Goal: Task Accomplishment & Management: Use online tool/utility

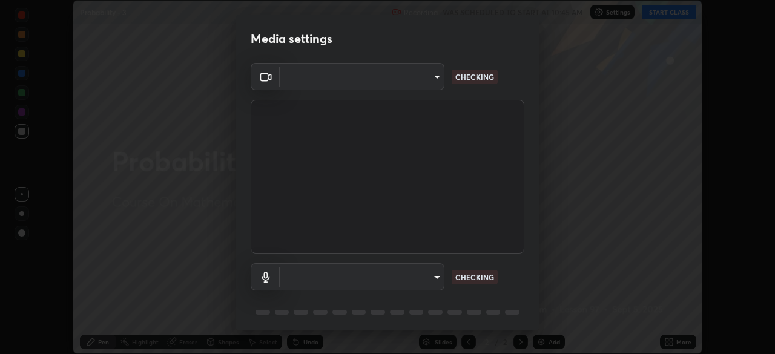
scroll to position [354, 775]
type input "5b0ce39d11be3a435715daab6ad7fa25508616855f5d18a60cdf0faa8df0ce2b"
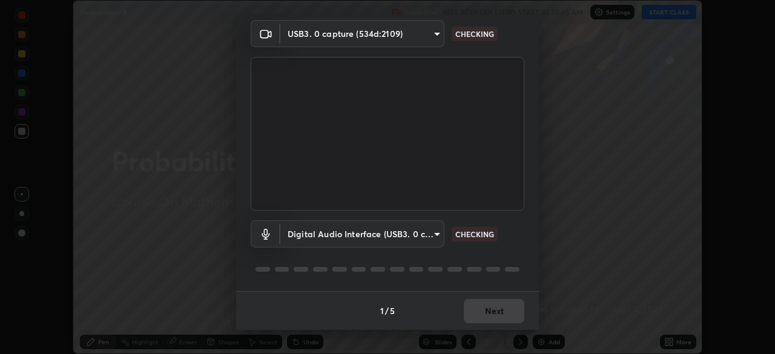
click at [431, 237] on body "Erase all Probability - 3 Recording WAS SCHEDULED TO START AT 10:45 AM Settings…" at bounding box center [387, 177] width 775 height 354
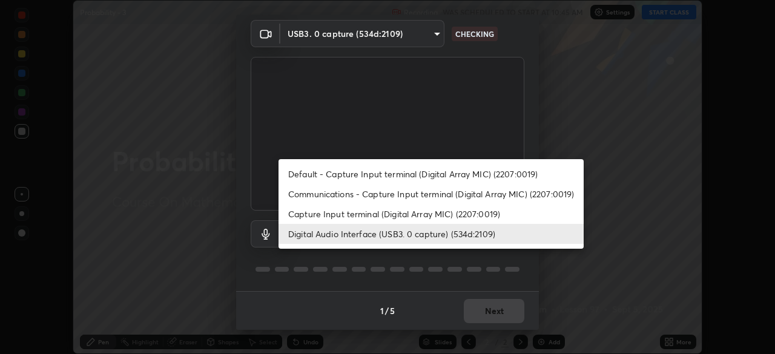
click at [448, 215] on li "Capture Input terminal (Digital Array MIC) (2207:0019)" at bounding box center [431, 214] width 305 height 20
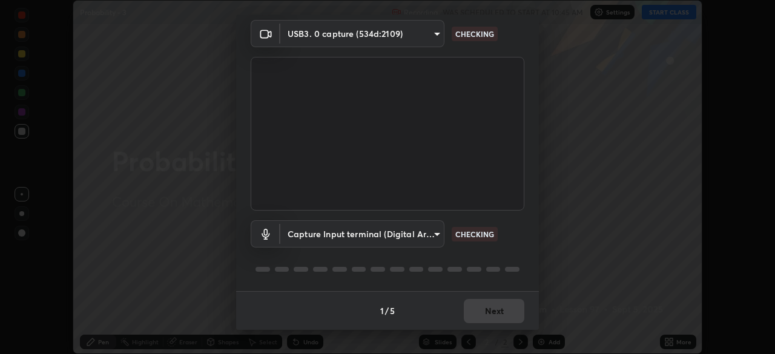
click at [432, 239] on body "Erase all Probability - 3 Recording WAS SCHEDULED TO START AT 10:45 AM Settings…" at bounding box center [387, 177] width 775 height 354
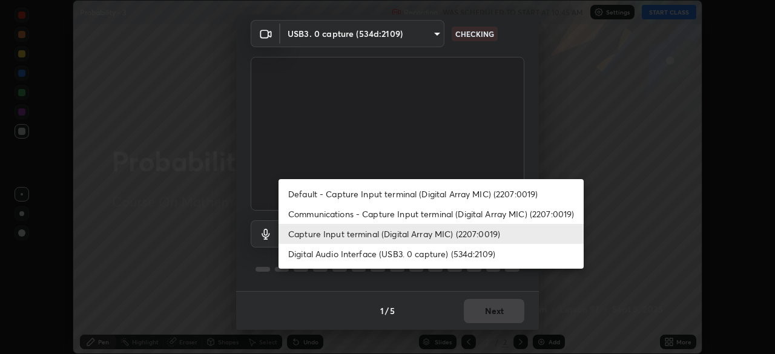
click at [429, 256] on li "Digital Audio Interface (USB3. 0 capture) (534d:2109)" at bounding box center [431, 254] width 305 height 20
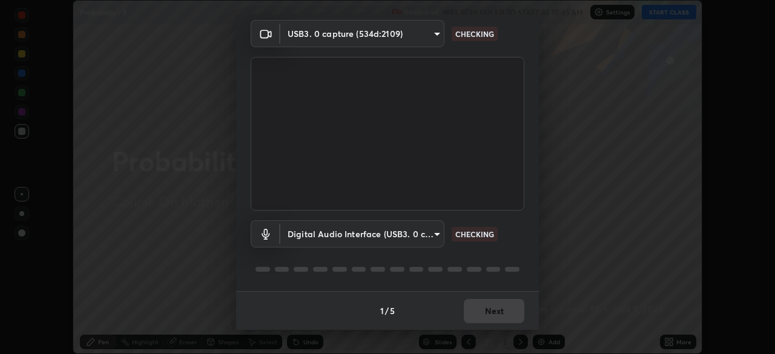
type input "a1042adff76ea4b5505a52ff3a0232de4086f7e529f4609d60403d5288817579"
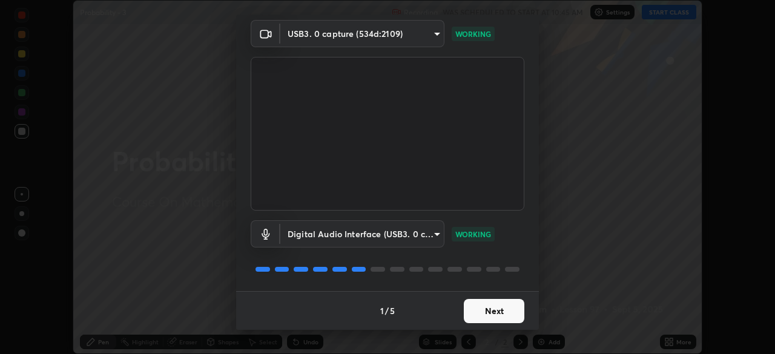
click at [478, 310] on button "Next" at bounding box center [494, 311] width 61 height 24
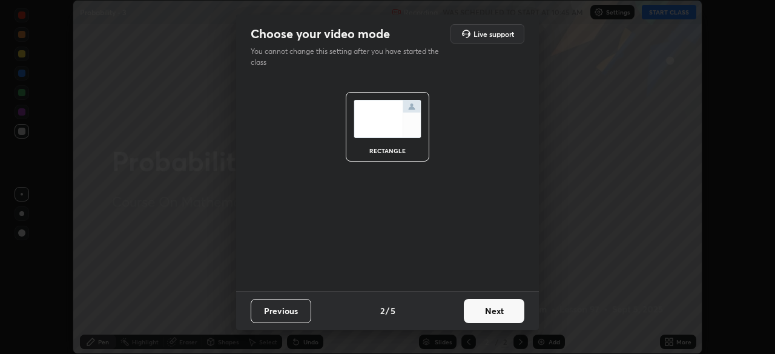
scroll to position [0, 0]
click at [478, 311] on button "Next" at bounding box center [494, 311] width 61 height 24
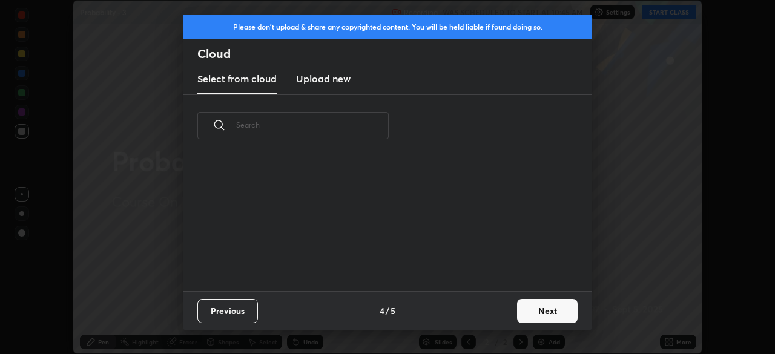
click at [526, 311] on button "Next" at bounding box center [547, 311] width 61 height 24
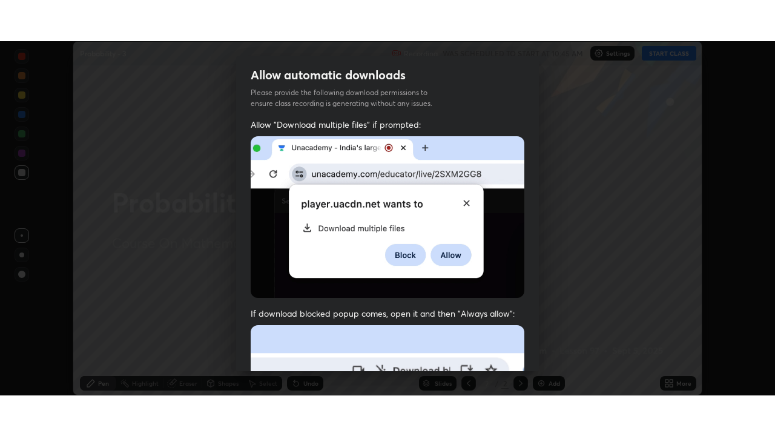
scroll to position [290, 0]
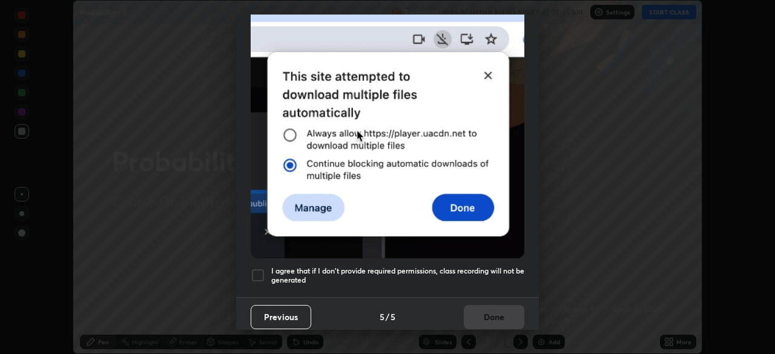
click at [464, 266] on h5 "I agree that if I don't provide required permissions, class recording will not …" at bounding box center [397, 275] width 253 height 19
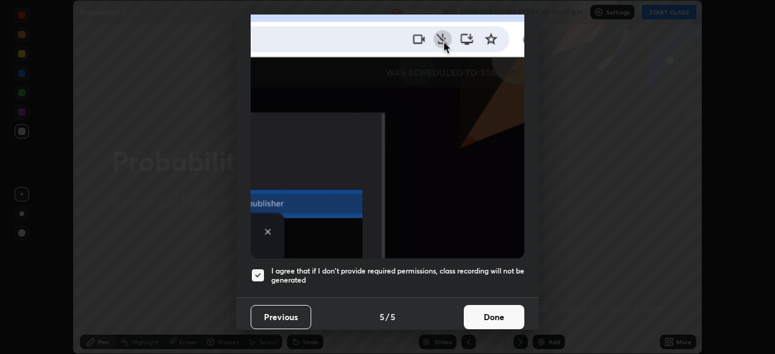
click at [481, 311] on button "Done" at bounding box center [494, 317] width 61 height 24
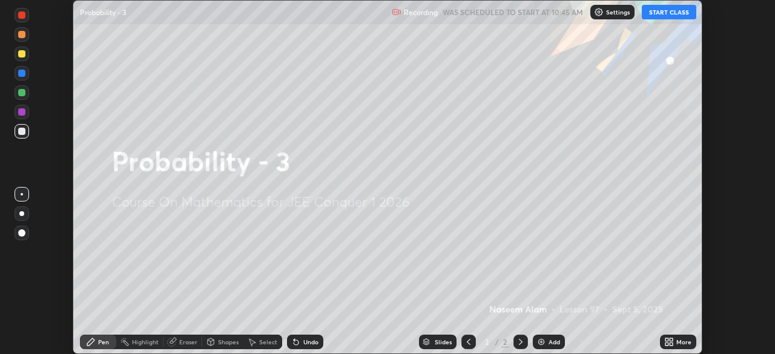
click at [671, 342] on icon at bounding box center [671, 340] width 3 height 3
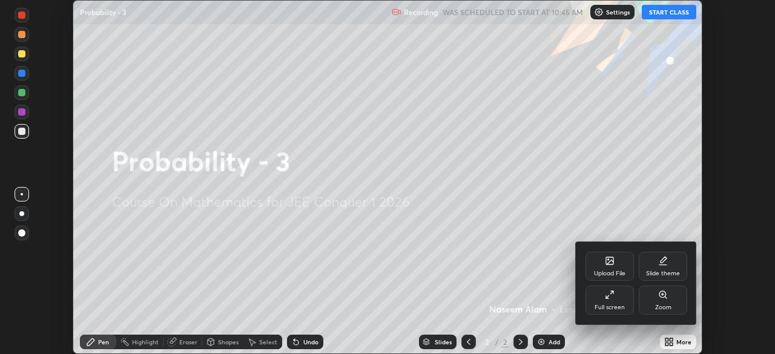
click at [612, 299] on icon at bounding box center [610, 295] width 10 height 10
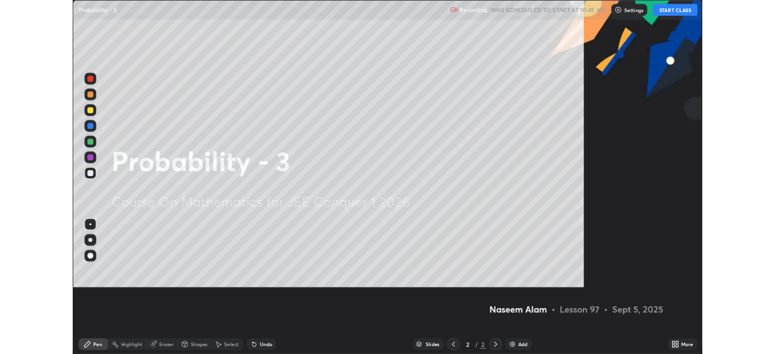
scroll to position [436, 775]
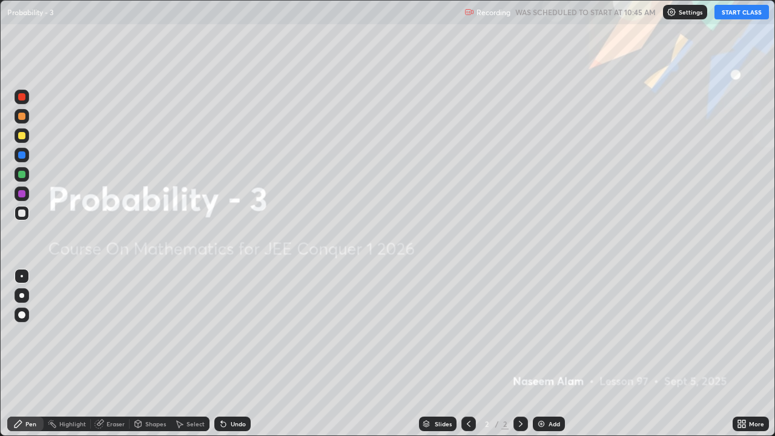
click at [738, 9] on button "START CLASS" at bounding box center [742, 12] width 55 height 15
click at [549, 354] on div "Add" at bounding box center [555, 424] width 12 height 6
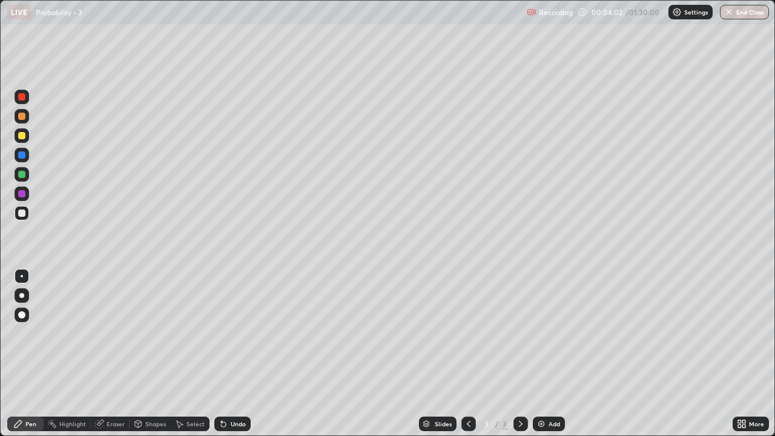
click at [224, 354] on icon at bounding box center [224, 424] width 10 height 10
click at [238, 354] on div "Undo" at bounding box center [238, 424] width 15 height 6
click at [233, 354] on div "Undo" at bounding box center [238, 424] width 15 height 6
click at [230, 354] on div "Undo" at bounding box center [232, 424] width 36 height 15
click at [544, 354] on img at bounding box center [542, 424] width 10 height 10
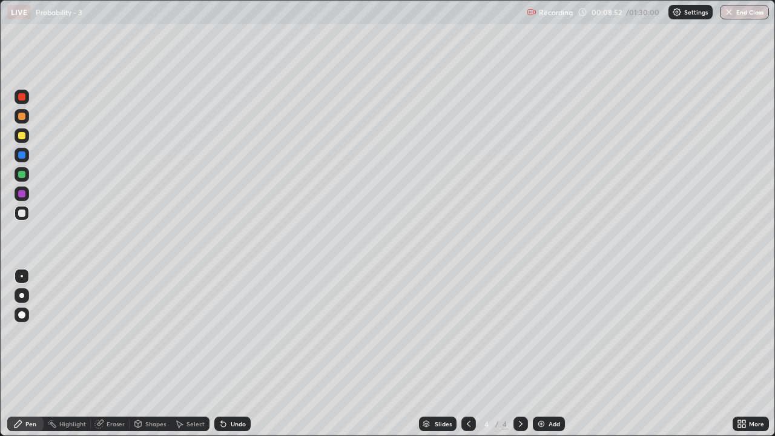
click at [466, 354] on icon at bounding box center [469, 424] width 10 height 10
click at [112, 354] on div "Eraser" at bounding box center [116, 424] width 18 height 6
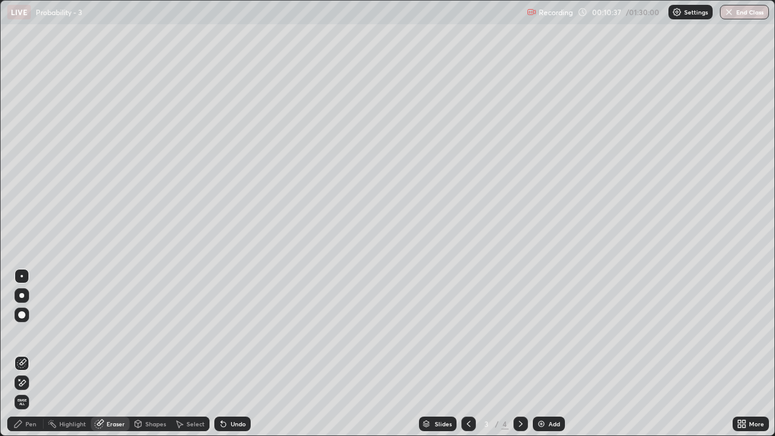
click at [30, 354] on div "Pen" at bounding box center [30, 424] width 11 height 6
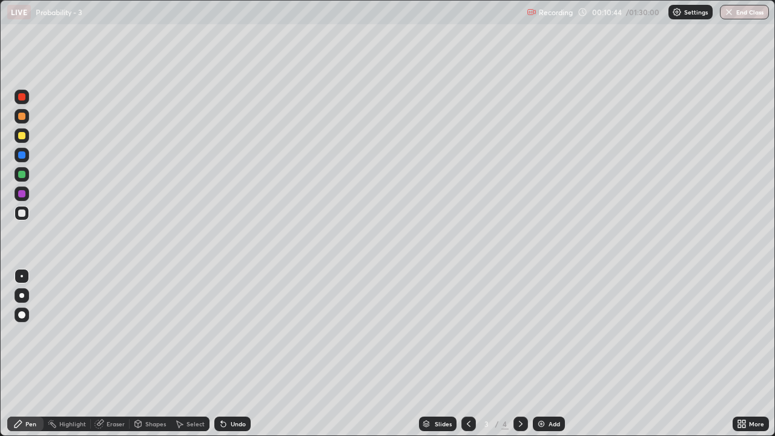
click at [103, 354] on icon at bounding box center [99, 424] width 10 height 10
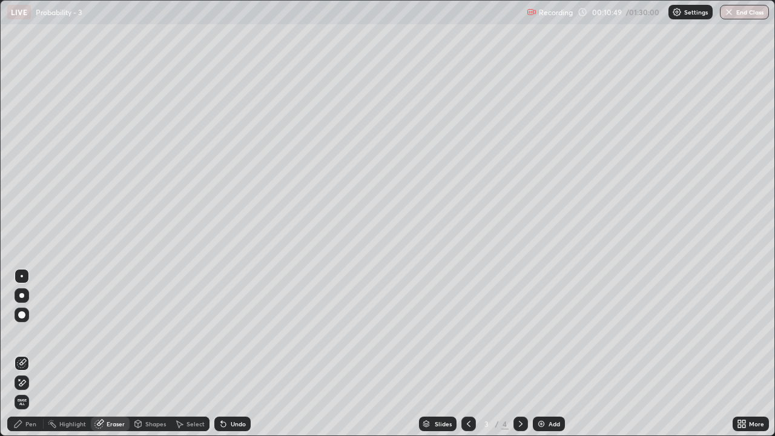
click at [31, 354] on div "Pen" at bounding box center [30, 424] width 11 height 6
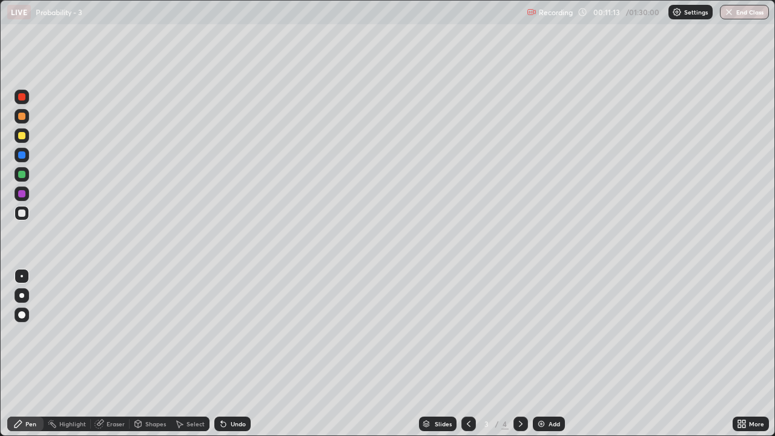
click at [110, 354] on div "Eraser" at bounding box center [116, 424] width 18 height 6
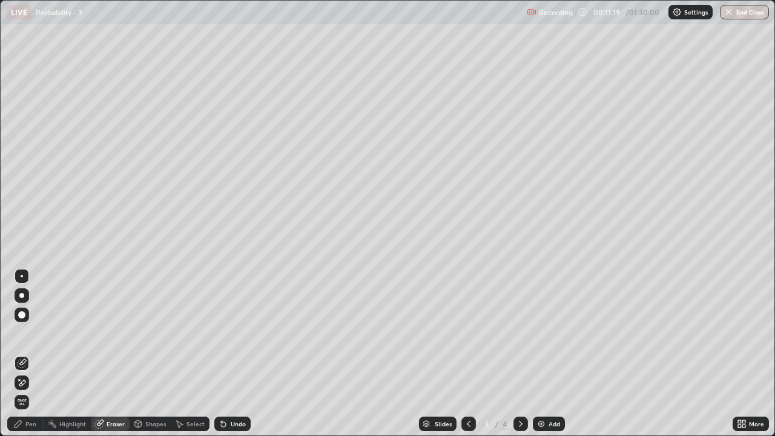
click at [27, 354] on div "Pen" at bounding box center [25, 424] width 36 height 15
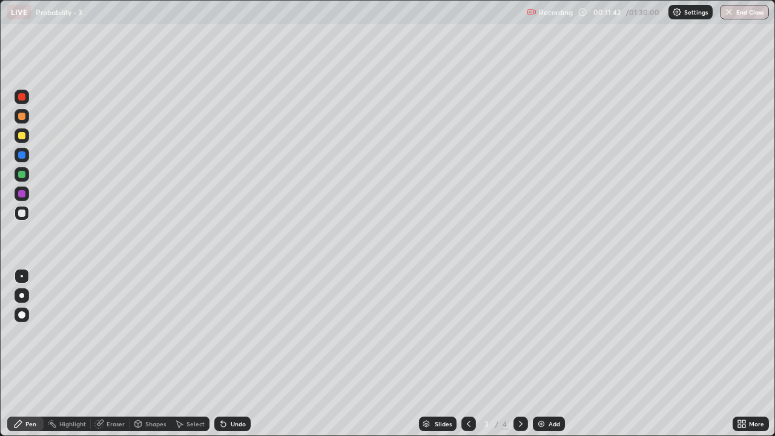
click at [520, 354] on icon at bounding box center [521, 424] width 4 height 6
click at [223, 354] on icon at bounding box center [223, 424] width 5 height 5
click at [542, 354] on img at bounding box center [542, 424] width 10 height 10
click at [468, 354] on icon at bounding box center [469, 424] width 10 height 10
click at [520, 354] on icon at bounding box center [521, 424] width 10 height 10
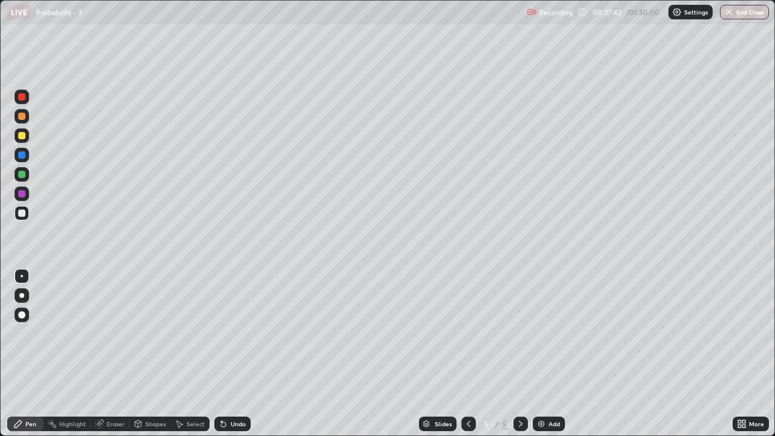
click at [234, 354] on div "Undo" at bounding box center [238, 424] width 15 height 6
click at [236, 354] on div "Undo" at bounding box center [238, 424] width 15 height 6
click at [543, 354] on img at bounding box center [542, 424] width 10 height 10
click at [236, 354] on div "Undo" at bounding box center [238, 424] width 15 height 6
click at [238, 354] on div "Undo" at bounding box center [238, 424] width 15 height 6
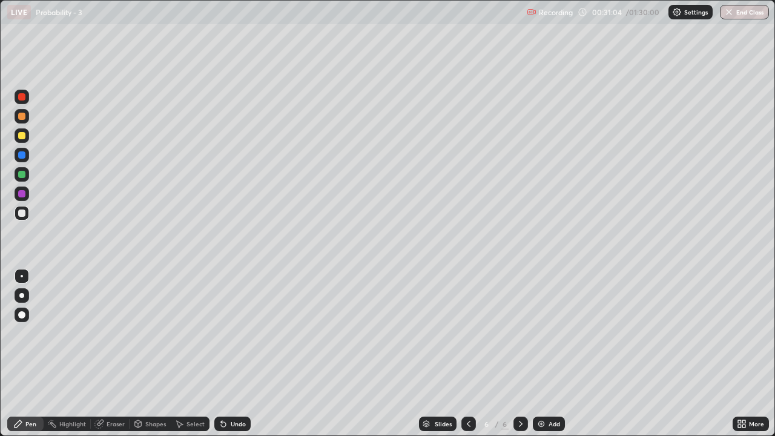
click at [234, 354] on div "Undo" at bounding box center [238, 424] width 15 height 6
click at [232, 354] on div "Undo" at bounding box center [238, 424] width 15 height 6
click at [543, 354] on img at bounding box center [542, 424] width 10 height 10
click at [23, 136] on div at bounding box center [21, 135] width 7 height 7
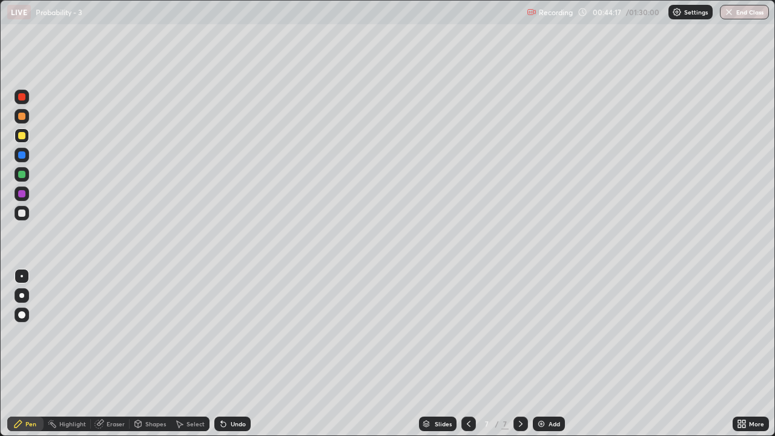
click at [542, 354] on img at bounding box center [542, 424] width 10 height 10
click at [741, 354] on icon at bounding box center [739, 421] width 3 height 3
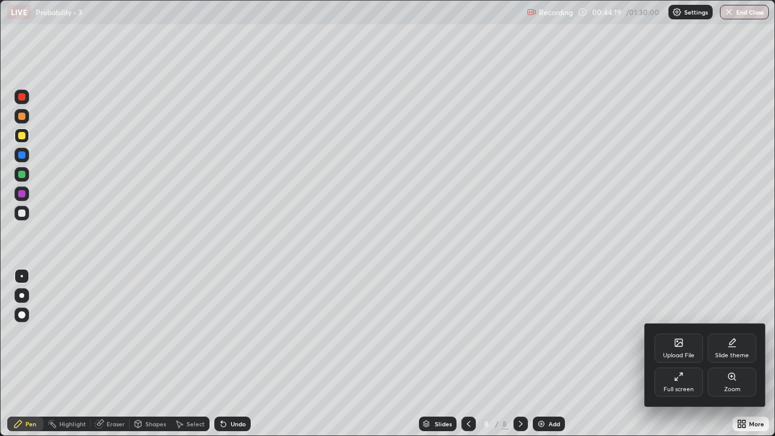
click at [680, 354] on div "Full screen" at bounding box center [679, 382] width 48 height 29
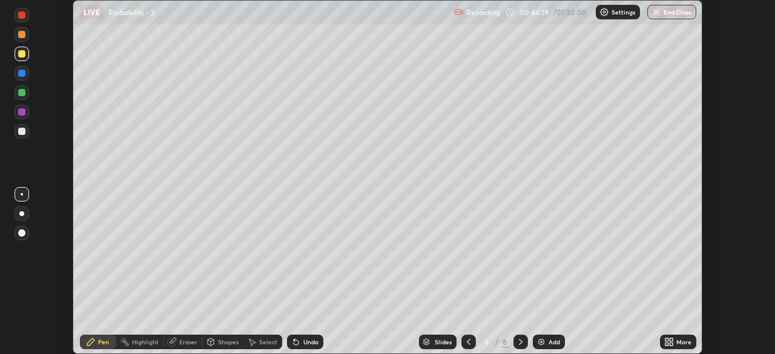
scroll to position [60210, 59789]
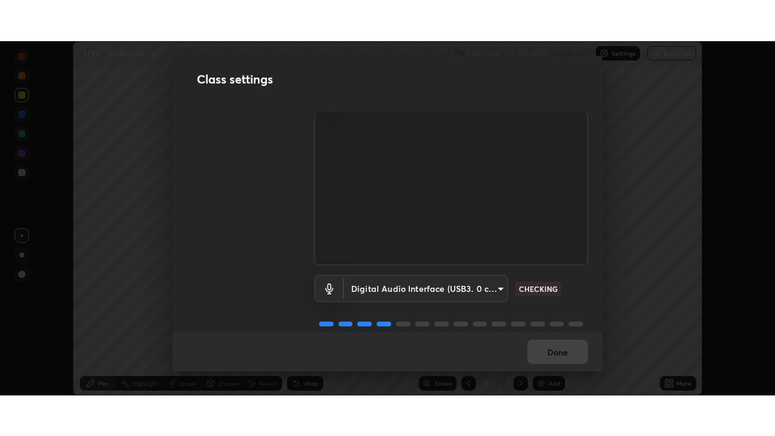
scroll to position [51, 0]
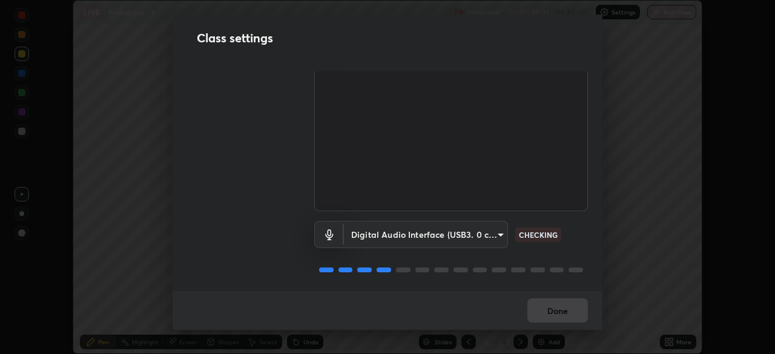
click at [491, 235] on body "Erase all LIVE Probability - 3 Recording 00:45:01 / 01:30:00 Settings End Class…" at bounding box center [387, 177] width 775 height 354
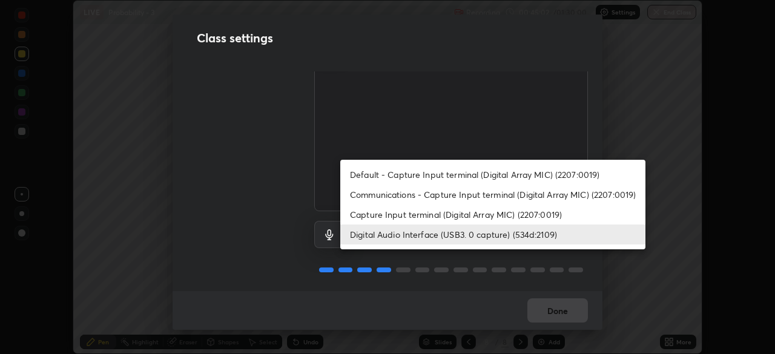
click at [487, 214] on li "Capture Input terminal (Digital Array MIC) (2207:0019)" at bounding box center [492, 215] width 305 height 20
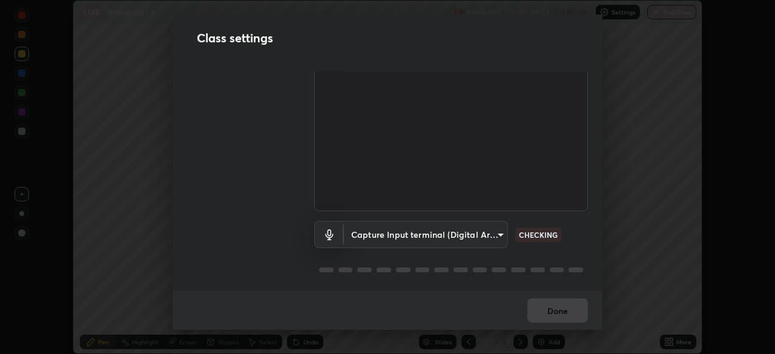
click at [492, 240] on body "Erase all LIVE Probability - 3 Recording 00:45:02 / 01:30:00 Settings End Class…" at bounding box center [387, 177] width 775 height 354
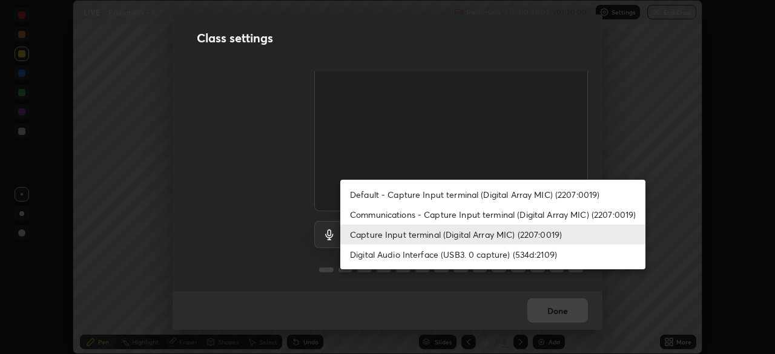
click at [487, 255] on li "Digital Audio Interface (USB3. 0 capture) (534d:2109)" at bounding box center [492, 255] width 305 height 20
type input "a1042adff76ea4b5505a52ff3a0232de4086f7e529f4609d60403d5288817579"
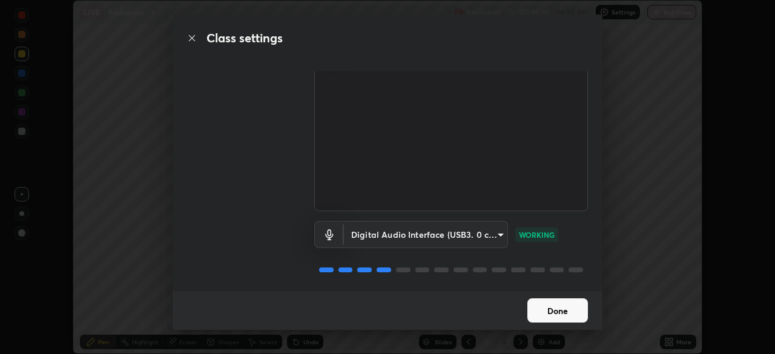
click at [567, 312] on button "Done" at bounding box center [558, 311] width 61 height 24
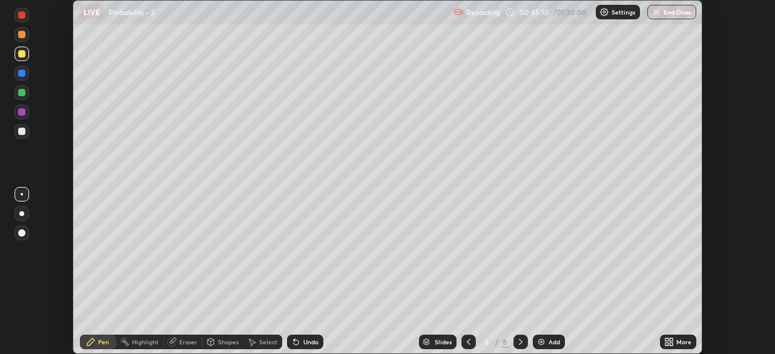
click at [667, 343] on icon at bounding box center [667, 344] width 3 height 3
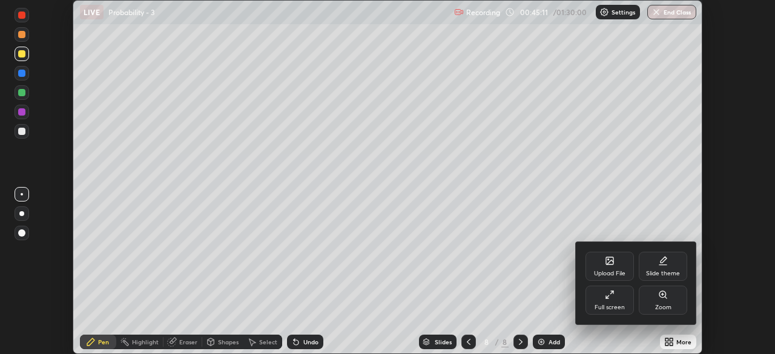
click at [615, 298] on div "Full screen" at bounding box center [610, 300] width 48 height 29
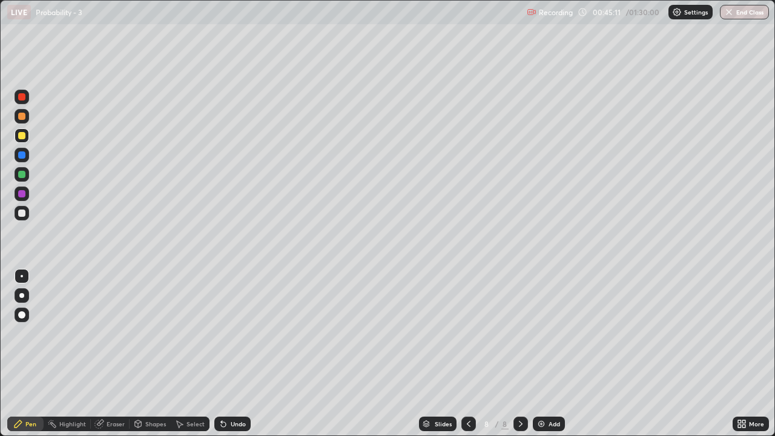
scroll to position [436, 775]
click at [191, 354] on div "Select" at bounding box center [196, 424] width 18 height 6
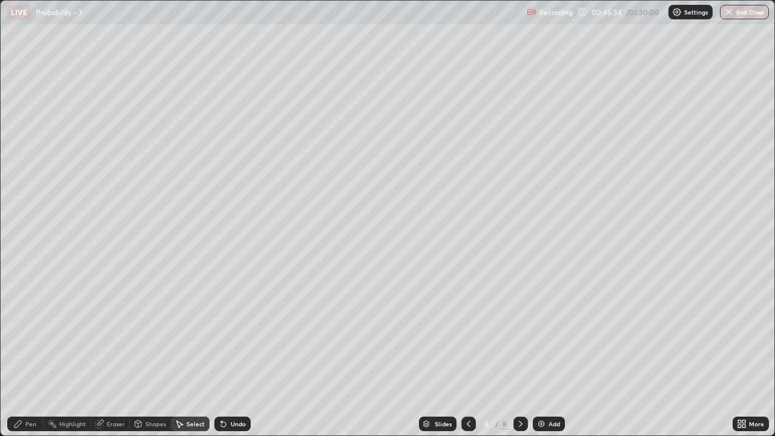
click at [145, 354] on div "Shapes" at bounding box center [155, 424] width 21 height 6
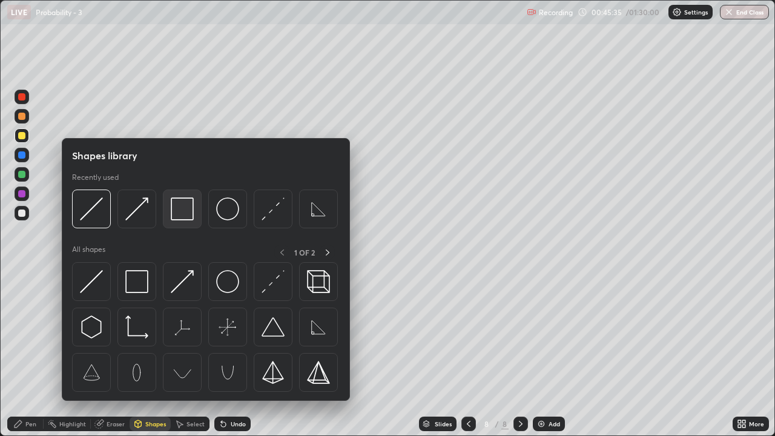
click at [180, 209] on img at bounding box center [182, 208] width 23 height 23
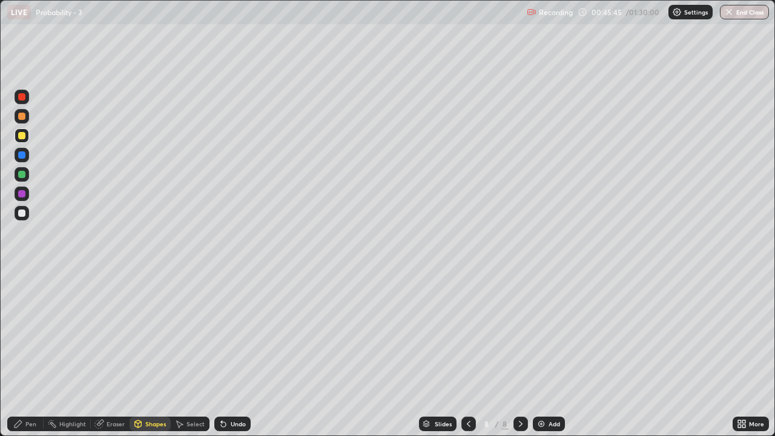
click at [29, 354] on div "Pen" at bounding box center [30, 424] width 11 height 6
click at [221, 354] on icon at bounding box center [221, 421] width 1 height 1
click at [236, 354] on div "Undo" at bounding box center [238, 424] width 15 height 6
click at [187, 354] on div "Select" at bounding box center [196, 424] width 18 height 6
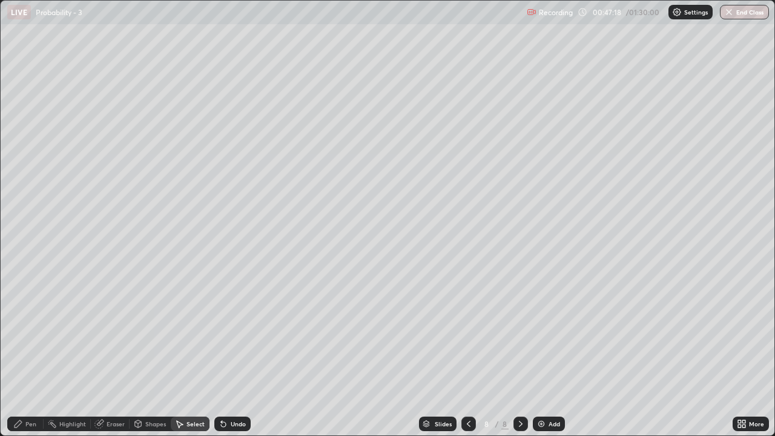
click at [25, 354] on div "Pen" at bounding box center [25, 424] width 36 height 15
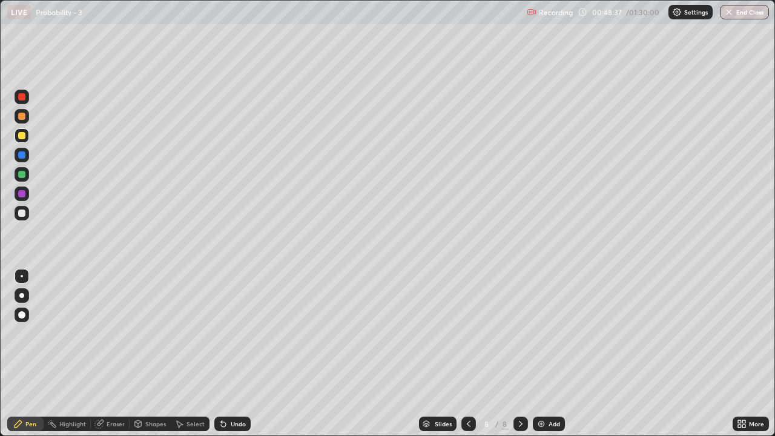
click at [21, 177] on div at bounding box center [21, 174] width 7 height 7
click at [22, 117] on div at bounding box center [21, 116] width 7 height 7
click at [23, 214] on div at bounding box center [21, 213] width 7 height 7
click at [231, 354] on div "Undo" at bounding box center [238, 424] width 15 height 6
click at [540, 354] on img at bounding box center [542, 424] width 10 height 10
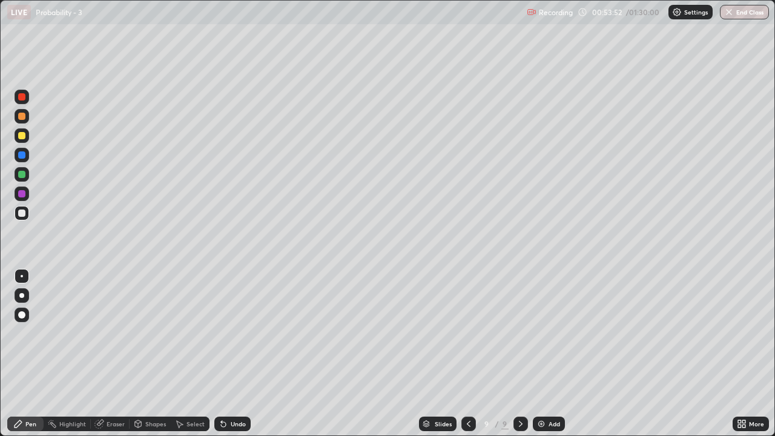
click at [113, 354] on div "Eraser" at bounding box center [116, 424] width 18 height 6
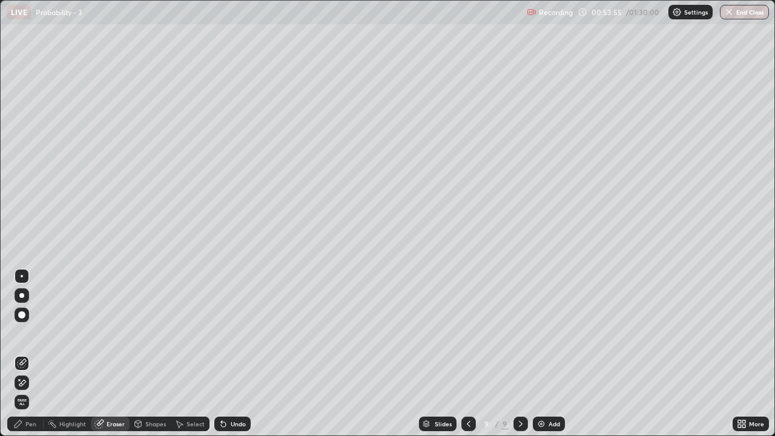
click at [27, 354] on div "Pen" at bounding box center [30, 424] width 11 height 6
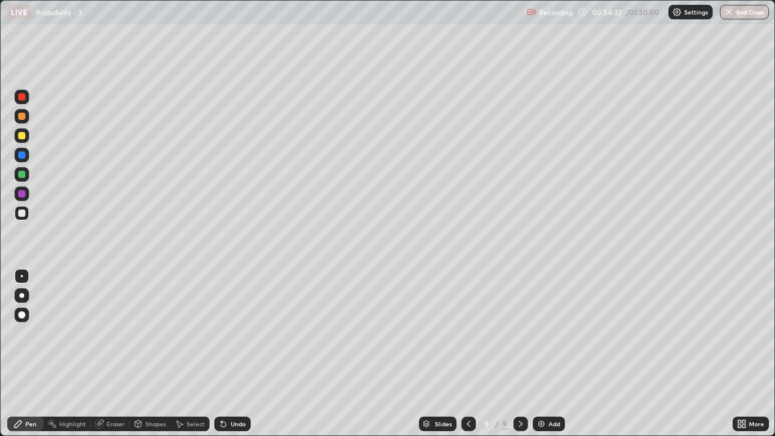
click at [188, 354] on div "Select" at bounding box center [196, 424] width 18 height 6
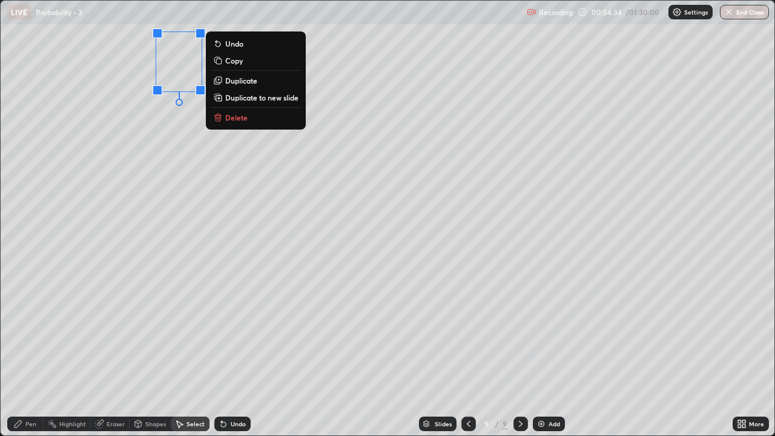
click at [119, 164] on div "0 ° Undo Copy Duplicate Duplicate to new slide Delete" at bounding box center [388, 218] width 774 height 435
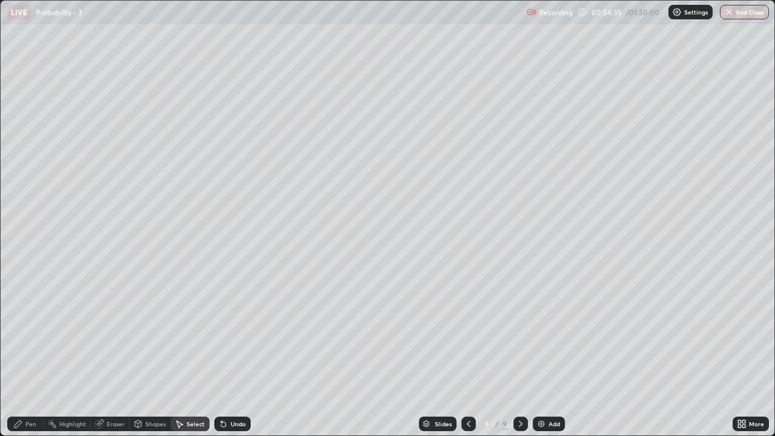
click at [28, 354] on div "Pen" at bounding box center [30, 424] width 11 height 6
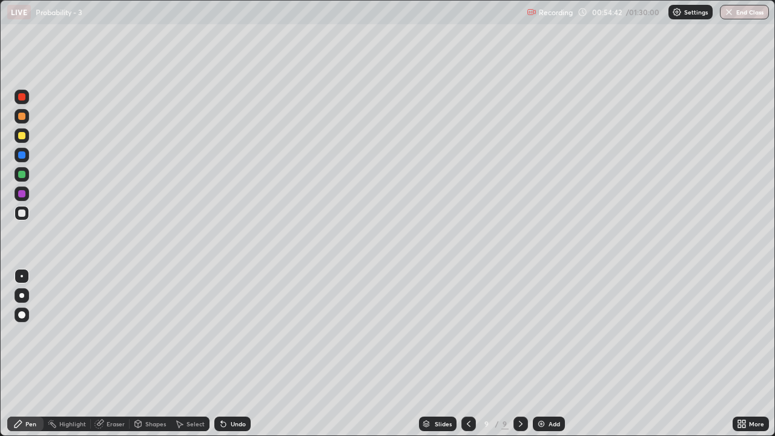
click at [240, 354] on div "Undo" at bounding box center [238, 424] width 15 height 6
click at [239, 354] on div "Undo" at bounding box center [238, 424] width 15 height 6
click at [110, 354] on div "Eraser" at bounding box center [116, 424] width 18 height 6
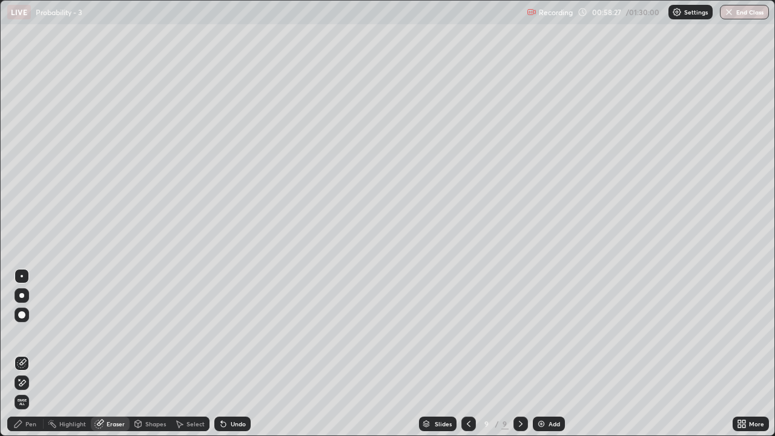
click at [25, 354] on div "Pen" at bounding box center [25, 424] width 36 height 15
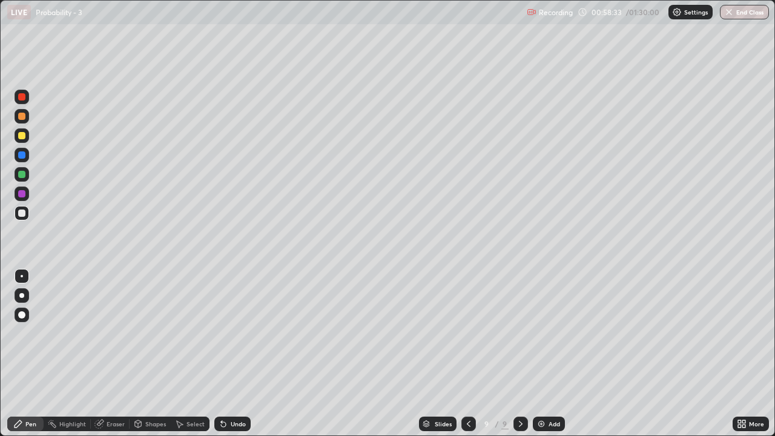
click at [24, 177] on div at bounding box center [21, 174] width 7 height 7
click at [24, 214] on div at bounding box center [21, 213] width 7 height 7
click at [227, 354] on icon at bounding box center [224, 424] width 10 height 10
click at [107, 354] on div "Eraser" at bounding box center [116, 424] width 18 height 6
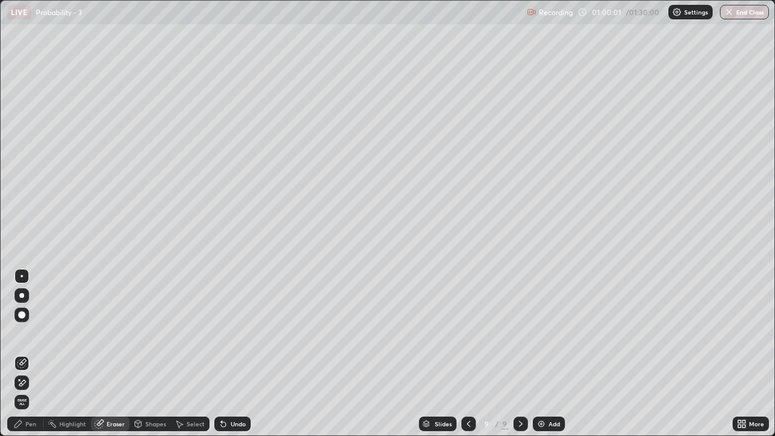
click at [24, 354] on div "Pen" at bounding box center [25, 424] width 36 height 15
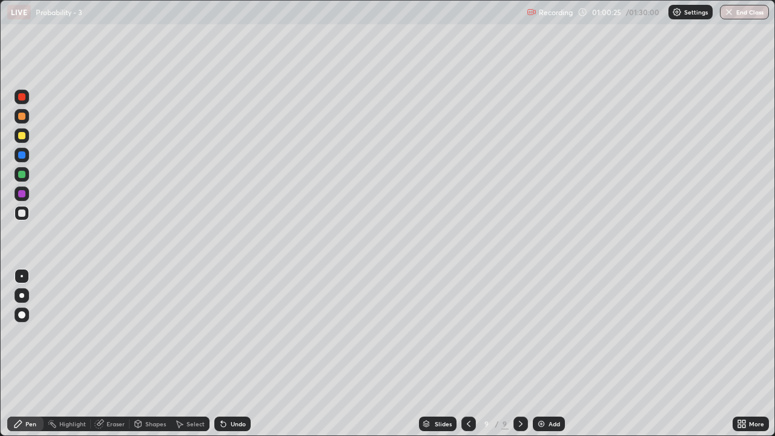
click at [24, 173] on div at bounding box center [21, 174] width 7 height 7
click at [27, 211] on div at bounding box center [22, 213] width 15 height 15
click at [543, 354] on img at bounding box center [542, 424] width 10 height 10
click at [24, 173] on div at bounding box center [21, 174] width 7 height 7
click at [21, 215] on div at bounding box center [21, 213] width 7 height 7
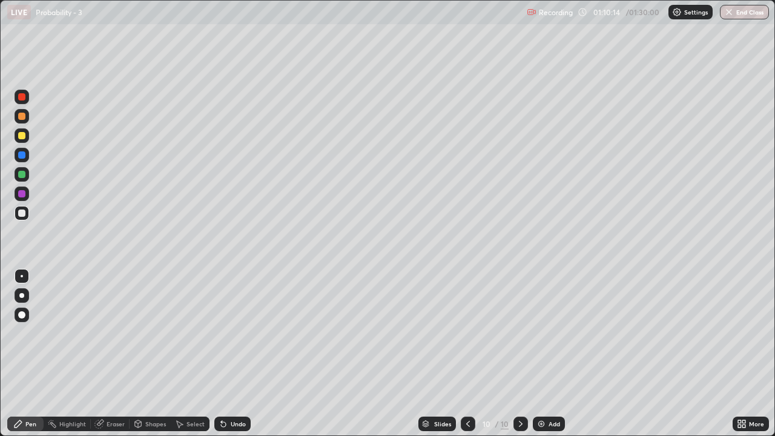
click at [234, 354] on div "Undo" at bounding box center [238, 424] width 15 height 6
click at [233, 354] on div "Undo" at bounding box center [238, 424] width 15 height 6
click at [187, 354] on div "Select" at bounding box center [196, 424] width 18 height 6
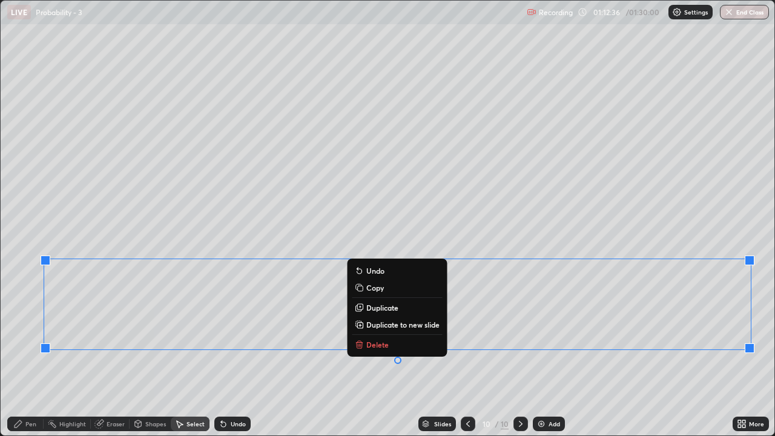
click at [382, 325] on p "Duplicate to new slide" at bounding box center [402, 325] width 73 height 10
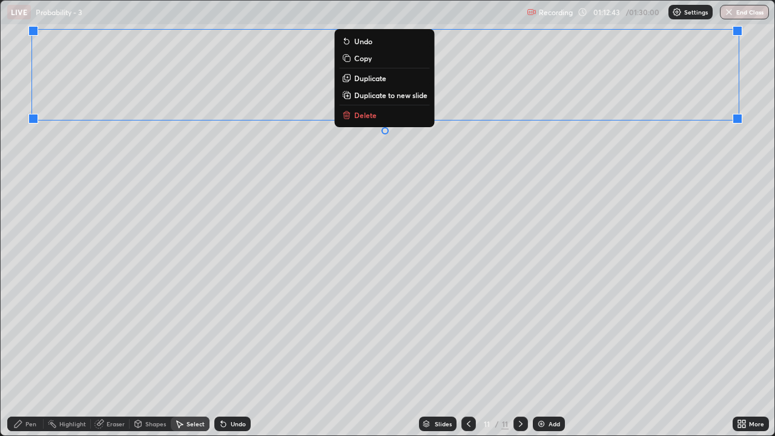
click at [189, 196] on div "0 ° Undo Copy Duplicate Duplicate to new slide Delete" at bounding box center [388, 218] width 774 height 435
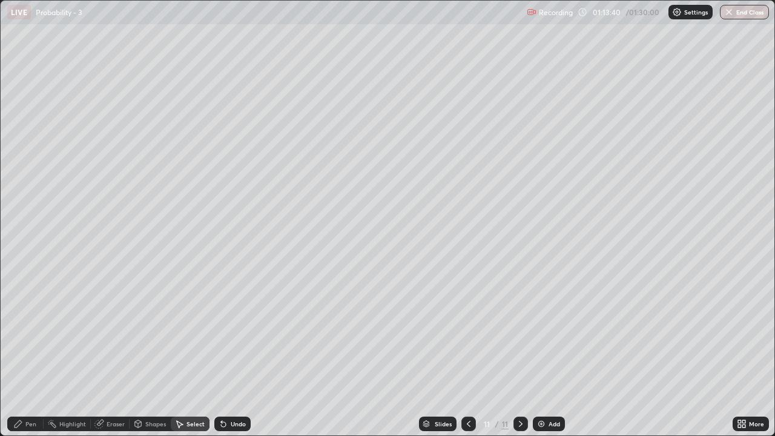
click at [30, 354] on div "Pen" at bounding box center [30, 424] width 11 height 6
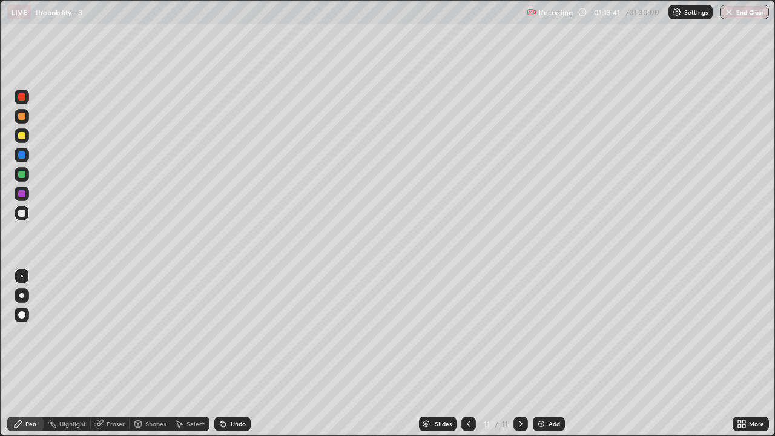
click at [21, 138] on div at bounding box center [21, 135] width 7 height 7
click at [232, 354] on div "Undo" at bounding box center [238, 424] width 15 height 6
click at [238, 354] on div "Undo" at bounding box center [238, 424] width 15 height 6
click at [232, 354] on div "Undo" at bounding box center [238, 424] width 15 height 6
click at [235, 354] on div "Undo" at bounding box center [238, 424] width 15 height 6
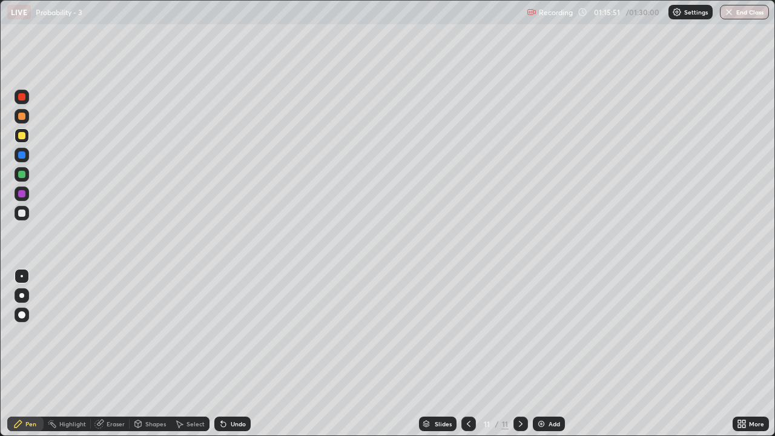
click at [236, 354] on div "Undo" at bounding box center [238, 424] width 15 height 6
click at [239, 354] on div "Undo" at bounding box center [238, 424] width 15 height 6
click at [22, 213] on div at bounding box center [21, 213] width 7 height 7
click at [231, 354] on div "Undo" at bounding box center [232, 424] width 36 height 15
click at [541, 354] on img at bounding box center [542, 424] width 10 height 10
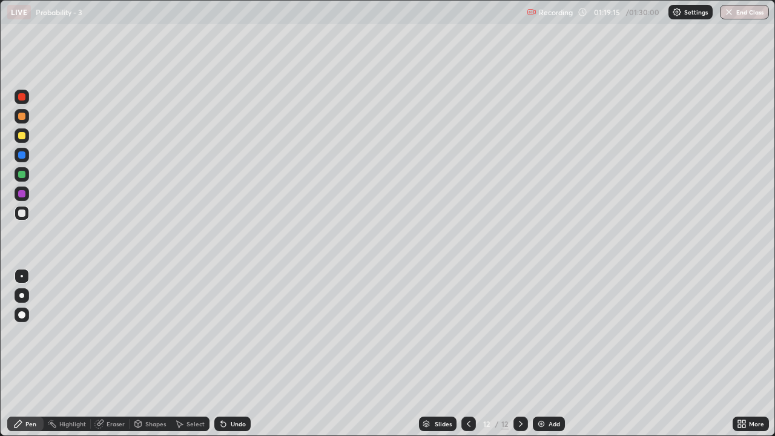
click at [233, 354] on div "Undo" at bounding box center [238, 424] width 15 height 6
click at [236, 354] on div "Undo" at bounding box center [238, 424] width 15 height 6
click at [235, 354] on div "Undo" at bounding box center [238, 424] width 15 height 6
click at [238, 354] on div "Undo" at bounding box center [238, 424] width 15 height 6
click at [239, 354] on div "Undo" at bounding box center [238, 424] width 15 height 6
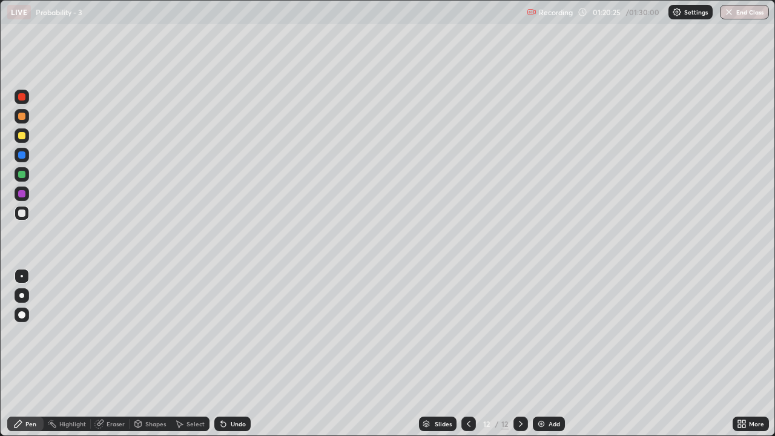
click at [228, 354] on div "Undo" at bounding box center [232, 424] width 36 height 15
click at [231, 354] on div "Undo" at bounding box center [238, 424] width 15 height 6
click at [242, 354] on div "Undo" at bounding box center [232, 424] width 36 height 15
click at [739, 12] on button "End Class" at bounding box center [745, 12] width 48 height 15
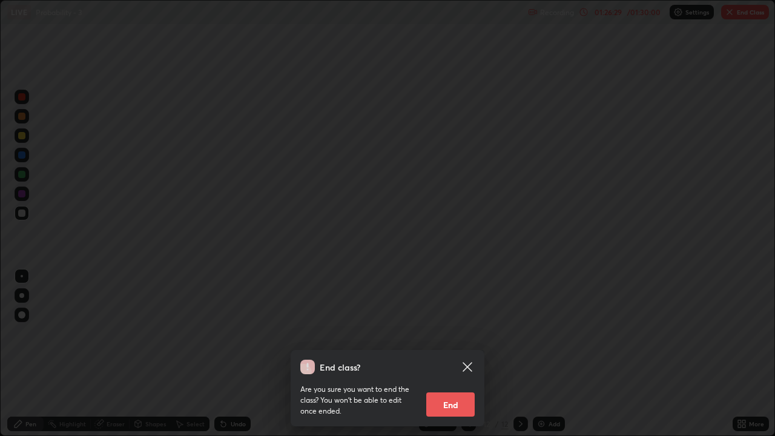
click at [457, 354] on button "End" at bounding box center [450, 404] width 48 height 24
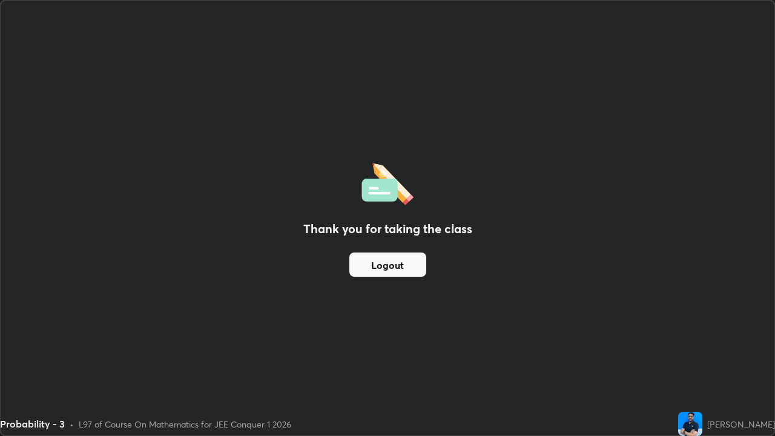
click at [383, 264] on button "Logout" at bounding box center [387, 265] width 77 height 24
